Goal: Information Seeking & Learning: Learn about a topic

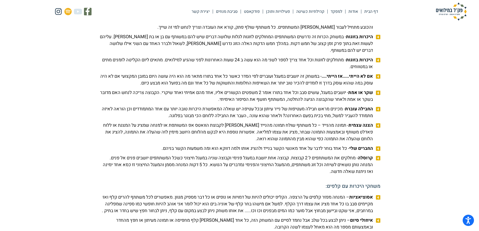
scroll to position [503, 0]
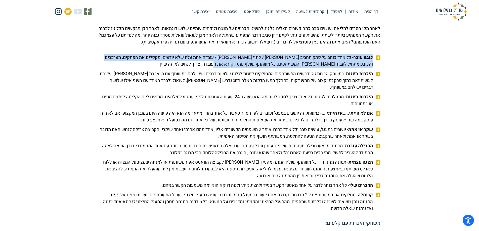
drag, startPoint x: 222, startPoint y: 71, endPoint x: 383, endPoint y: 63, distance: 160.8
click at [350, 68] on span "כובע עובר - כל אחד כותב על פתק תחביב [PERSON_NAME] / כינוי [PERSON_NAME] / עובד…" at bounding box center [237, 61] width 276 height 14
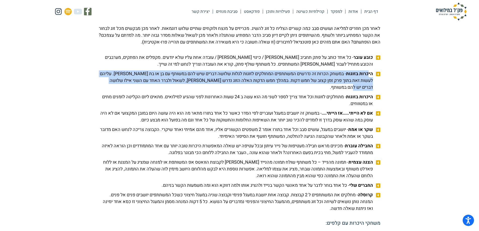
drag, startPoint x: 352, startPoint y: 83, endPoint x: 317, endPoint y: 99, distance: 38.6
click at [314, 92] on li "היכרות בזוגות - במשחק הכרות זה נדרשים המשתתפים המחולקים לזוגות לגלות שלושה דברי…" at bounding box center [240, 81] width 282 height 22
click at [366, 91] on span "היכרות בזוגות - במשחק הכרות זה נדרשים המשתתפים המחולקים לזוגות לגלות שלושה דברי…" at bounding box center [237, 80] width 276 height 20
click at [362, 90] on span "היכרות בזוגות - במשחק הכרות זה נדרשים המשתתפים המחולקים לזוגות לגלות שלושה דברי…" at bounding box center [237, 80] width 276 height 20
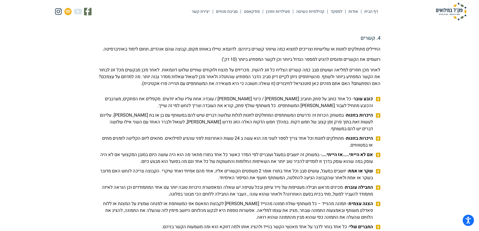
scroll to position [453, 0]
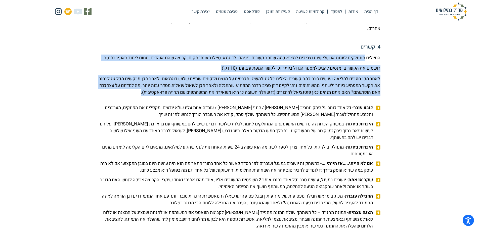
drag, startPoint x: 363, startPoint y: 57, endPoint x: 102, endPoint y: 101, distance: 265.3
click at [102, 96] on div "החיילים מתחלקים לזוגות או שלישיות וצריכים למצוא כמה שיותר קשרים ביניהם. לדוגמא:…" at bounding box center [240, 75] width 282 height 41
copy div "loremip dolors am consect adipisc elits doe tempo incid utlabo. etdolo: magna a…"
click at [315, 56] on p "החיילים מתחלקים לזוגות או שלישיות וצריכים למצוא כמה שיותר קשרים ביניהם. לדוגמא:…" at bounding box center [240, 58] width 282 height 7
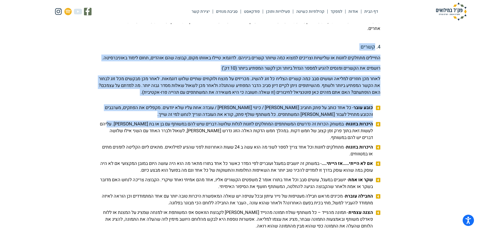
drag, startPoint x: 374, startPoint y: 46, endPoint x: 89, endPoint y: 133, distance: 298.5
click at [265, 132] on span "היכרות בזוגות - במשחק הכרות זה נדרשים המשתתפים המחולקים לזוגות לגלות שלושה דברי…" at bounding box center [237, 131] width 276 height 20
click at [348, 112] on span "כובע עובר - כל אחד כותב על פתק תחביב [PERSON_NAME] / כינוי [PERSON_NAME] / עובד…" at bounding box center [237, 111] width 276 height 14
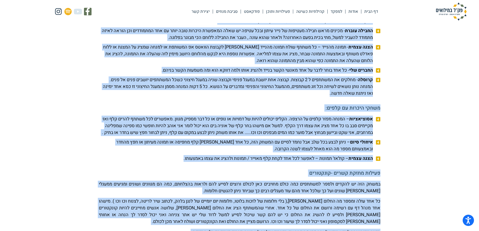
scroll to position [716, 0]
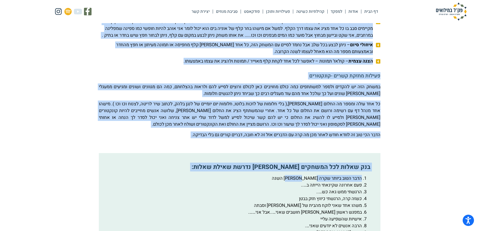
drag, startPoint x: 372, startPoint y: 113, endPoint x: 156, endPoint y: 72, distance: 220.4
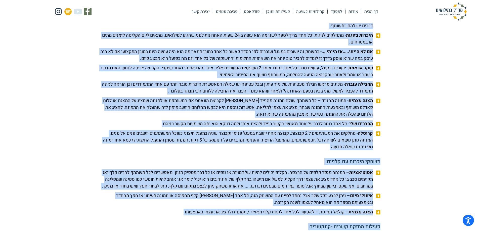
scroll to position [464, 0]
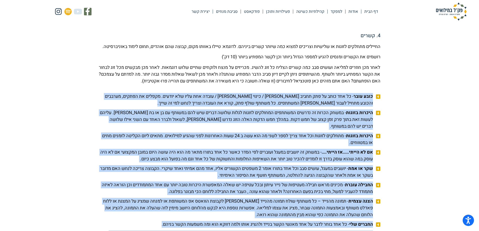
click at [299, 130] on span "היכרות בזוגות - במשחק הכרות זה נדרשים המשתתפים המחולקים לזוגות לגלות שלושה דברי…" at bounding box center [237, 119] width 276 height 20
click at [340, 107] on span "כובע עובר - כל אחד כותב על פתק תחביב [PERSON_NAME] / כינוי [PERSON_NAME] / עובד…" at bounding box center [237, 100] width 276 height 14
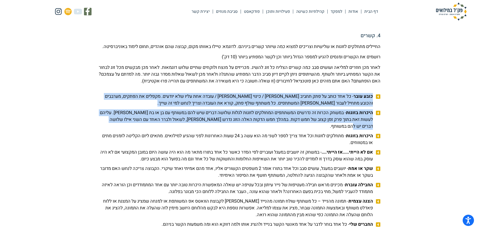
drag, startPoint x: 373, startPoint y: 102, endPoint x: 97, endPoint y: 133, distance: 277.0
copy ul "כובע עובר - כל אחד כותב על פתק תחביב [PERSON_NAME] / כינוי [PERSON_NAME] / עובד…"
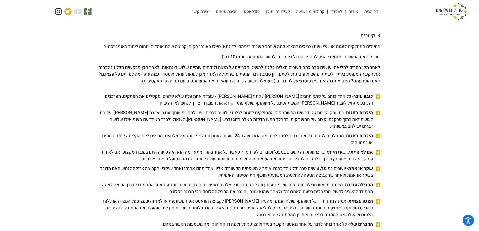
click at [323, 146] on span "היכרות בזוגות - מתחלקים לזוגות וכל אחד צריך לספר לשני מה הוא עשה ב 24 שעות האחר…" at bounding box center [237, 140] width 276 height 14
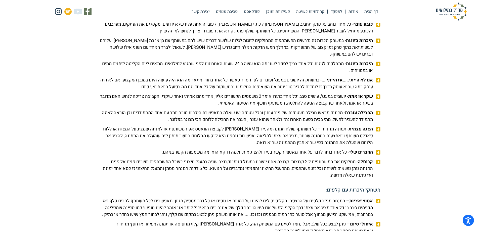
scroll to position [540, 0]
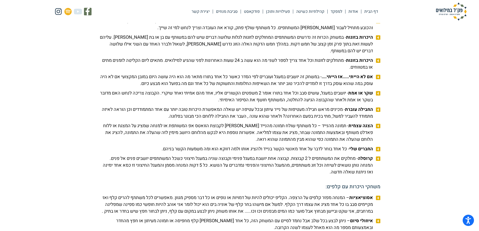
drag, startPoint x: 373, startPoint y: 99, endPoint x: 200, endPoint y: 108, distance: 172.9
click at [200, 103] on span "שקר או אמת - יושבים במעגל, עושים סבב וכל אחד בתורו אומר 2 משפטים הקשורים אליו, …" at bounding box center [237, 97] width 276 height 14
copy span "שקר או אמת - יושבים במעגל, עושים סבב וכל אחד בתורו אומר 2 משפטים הקשורים אליו, …"
click at [349, 103] on span "שקר או אמת - יושבים במעגל, עושים סבב וכל אחד בתורו אומר 2 משפטים הקשורים אליו, …" at bounding box center [237, 97] width 276 height 14
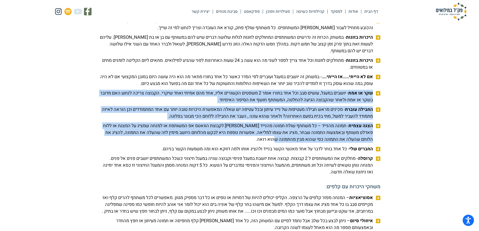
drag, startPoint x: 372, startPoint y: 99, endPoint x: 253, endPoint y: 148, distance: 128.7
click at [253, 148] on ul "כובע עובר - כל אחד כותב על פתק תחביב [PERSON_NAME] / כינוי [PERSON_NAME] / עובד…" at bounding box center [240, 97] width 282 height 158
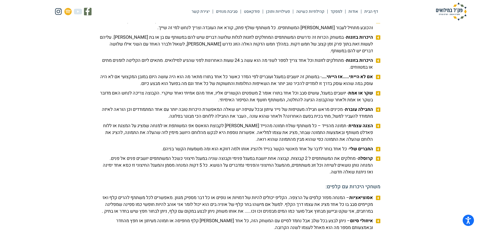
click at [377, 96] on icon at bounding box center [377, 93] width 6 height 5
drag, startPoint x: 372, startPoint y: 100, endPoint x: 141, endPoint y: 128, distance: 232.4
click at [141, 128] on ul "כובע עובר - כל אחד כותב על פתק תחביב [PERSON_NAME] / כינוי [PERSON_NAME] / עובד…" at bounding box center [240, 97] width 282 height 158
copy ul "שקר או אמת - יושבים במעגל, עושים סבב וכל אחד בתורו אומר 2 משפטים הקשורים אליו, …"
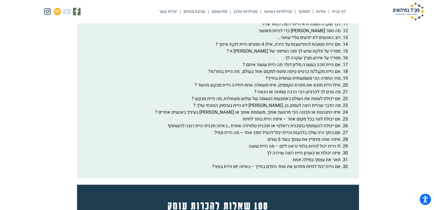
scroll to position [945, 0]
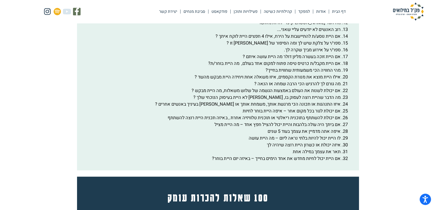
click at [251, 162] on li "אם היית יכול לחיות מחדש את אחד הימים בחייך – באיזה יום היית בוחר?" at bounding box center [213, 158] width 255 height 7
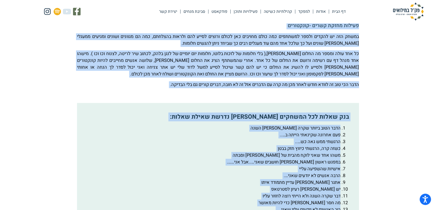
scroll to position [723, 0]
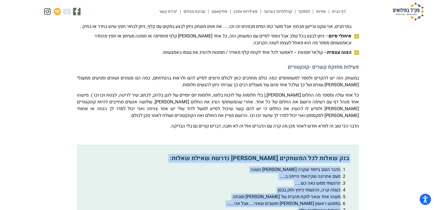
drag, startPoint x: 204, startPoint y: 170, endPoint x: 353, endPoint y: 167, distance: 148.5
copy div "lor ipsum dol sitamet con adipi elits doeiu: temp inci utlab etdo ma aliq eni a…"
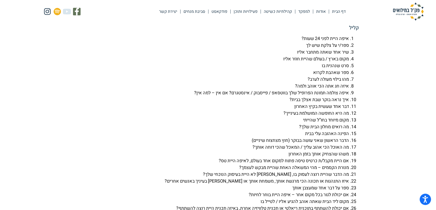
scroll to position [1180, 0]
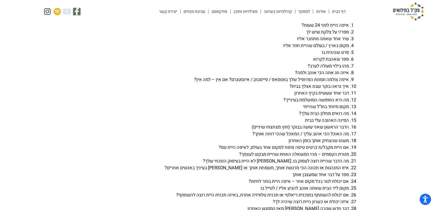
click at [354, 36] on ol "איפה היית לפני 24 שעות? ספר/י על צלקת שיש לך שיר אחד שאתה מתחבר אליו מקום בארץ …" at bounding box center [218, 134] width 282 height 224
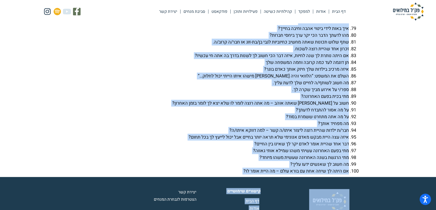
scroll to position [1814, 0]
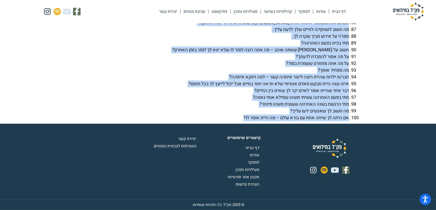
drag, startPoint x: 355, startPoint y: 37, endPoint x: 209, endPoint y: 121, distance: 169.1
copy div "lore ipsu dolo 20 sita? con/a el sedd eiu te inc utl etdo magna aliq enim admi …"
